Goal: Information Seeking & Learning: Learn about a topic

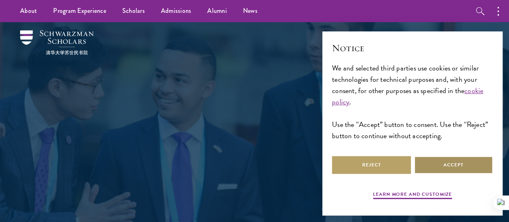
click at [442, 156] on button "Accept" at bounding box center [453, 165] width 79 height 18
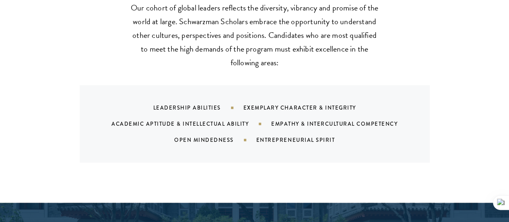
scroll to position [799, 0]
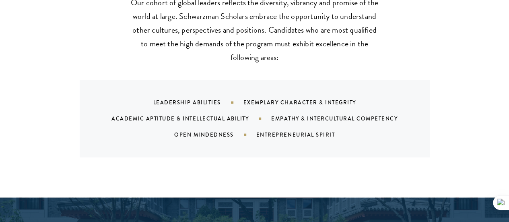
drag, startPoint x: 510, startPoint y: 15, endPoint x: 506, endPoint y: 55, distance: 39.6
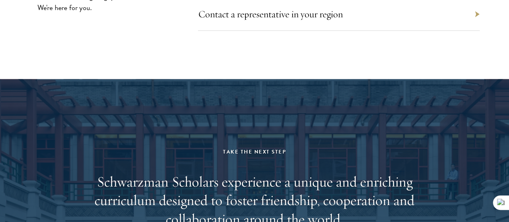
scroll to position [3605, 0]
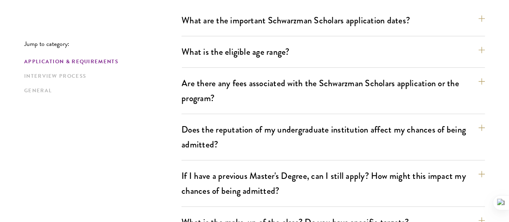
scroll to position [259, 0]
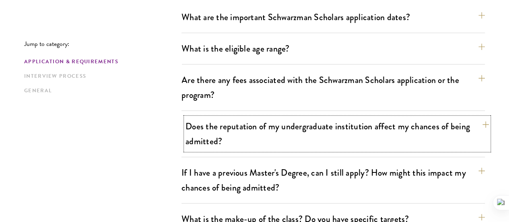
click at [391, 117] on button "Does the reputation of my undergraduate institution affect my chances of being …" at bounding box center [336, 133] width 303 height 33
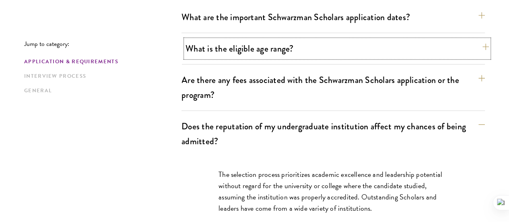
click at [296, 50] on button "What is the eligible age range?" at bounding box center [336, 48] width 303 height 18
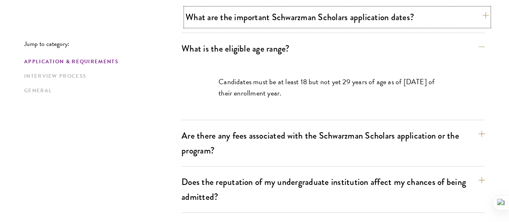
click at [284, 20] on button "What are the important Schwarzman Scholars application dates?" at bounding box center [336, 17] width 303 height 18
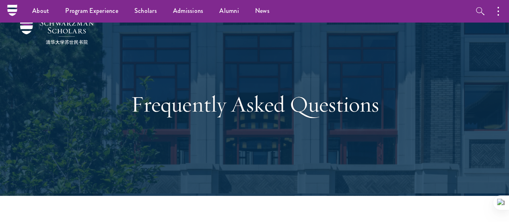
scroll to position [0, 0]
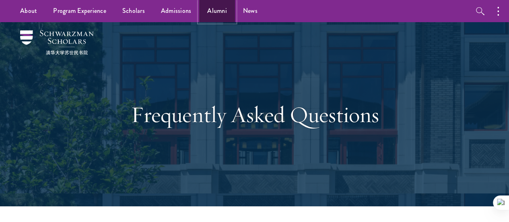
click at [212, 6] on link "Alumni" at bounding box center [217, 11] width 36 height 22
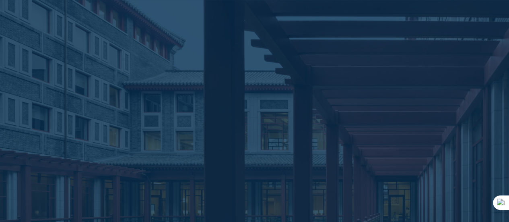
scroll to position [1693, 0]
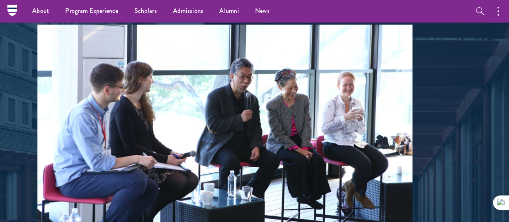
click at [504, 104] on html "About Overview Leadership Donors Program Experience Overview Curriculum Student…" at bounding box center [254, 197] width 509 height 3781
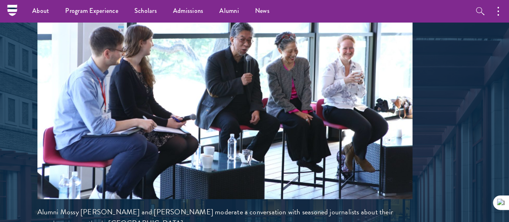
scroll to position [1437, 0]
